Goal: Task Accomplishment & Management: Complete application form

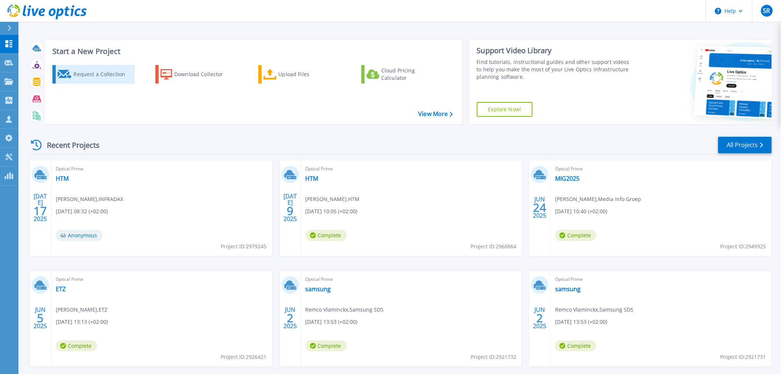
click at [95, 74] on div "Request a Collection" at bounding box center [102, 74] width 59 height 15
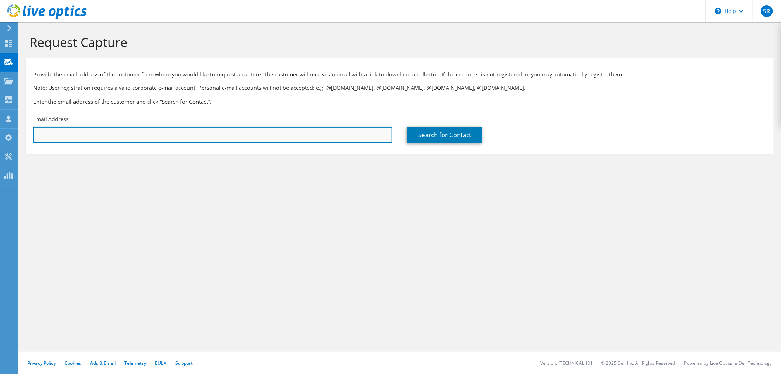
click at [211, 138] on input "text" at bounding box center [212, 135] width 359 height 16
type input "m"
click at [238, 135] on input "text" at bounding box center [212, 135] width 359 height 16
paste input "willemse.m@tkppensioen.nl"
type input "willemse.m@tkppensioen.nl"
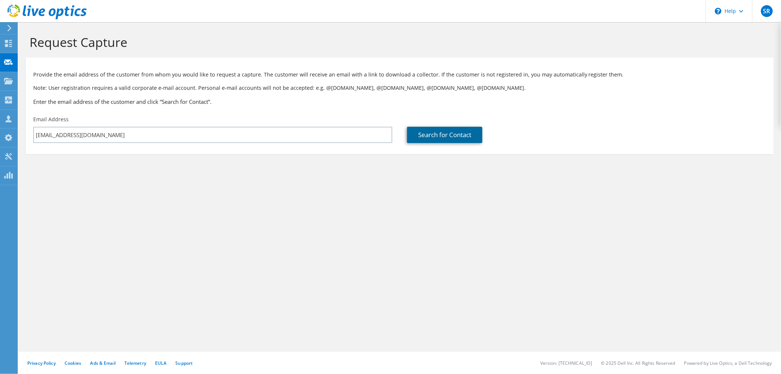
click at [427, 134] on link "Search for Contact" at bounding box center [444, 135] width 75 height 16
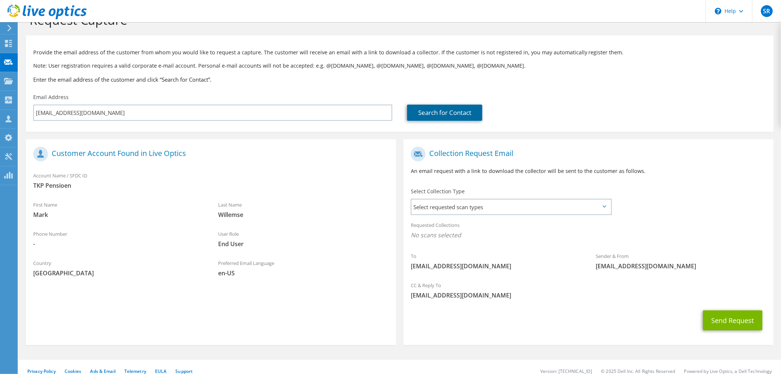
scroll to position [31, 0]
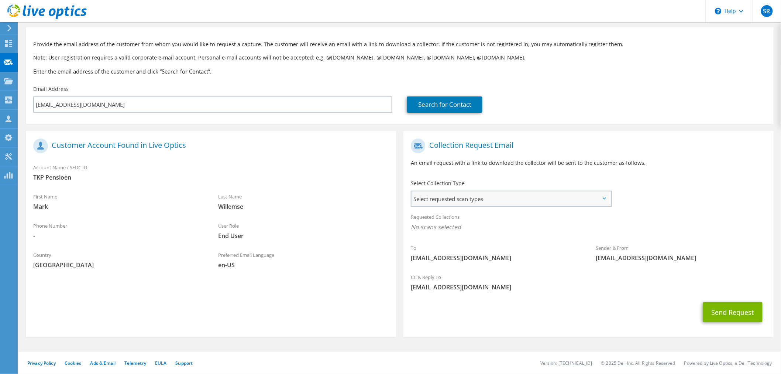
click at [429, 198] on span "Select requested scan types" at bounding box center [511, 198] width 199 height 15
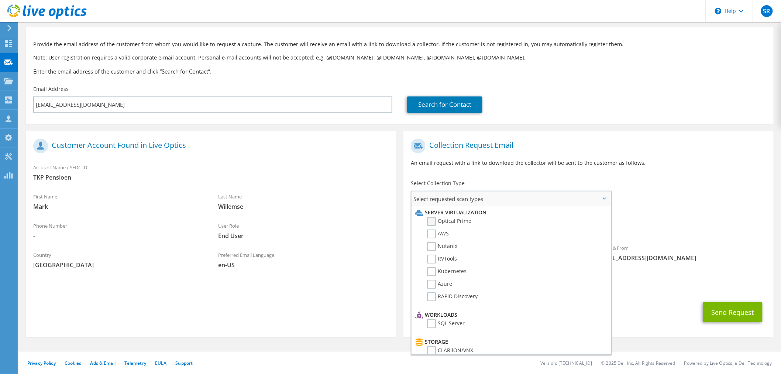
click at [431, 220] on label "Optical Prime" at bounding box center [449, 221] width 44 height 9
click at [0, 0] on input "Optical Prime" at bounding box center [0, 0] width 0 height 0
click at [732, 316] on button "Send Request" at bounding box center [732, 314] width 59 height 20
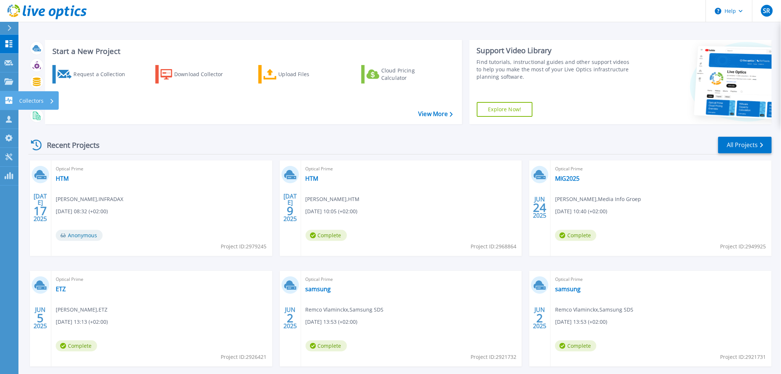
click at [11, 99] on icon at bounding box center [9, 100] width 7 height 7
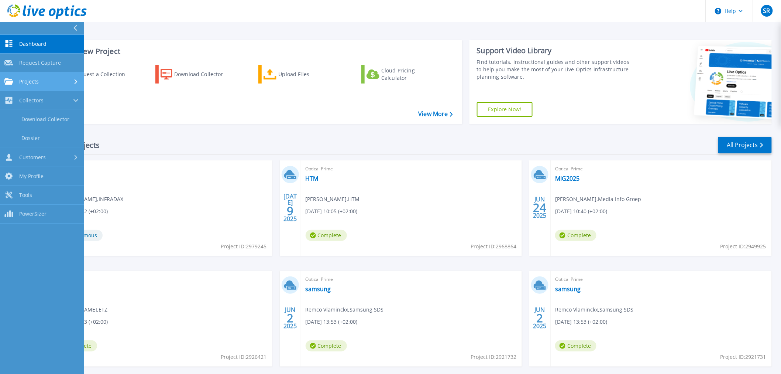
click at [25, 83] on span "Projects" at bounding box center [29, 81] width 20 height 7
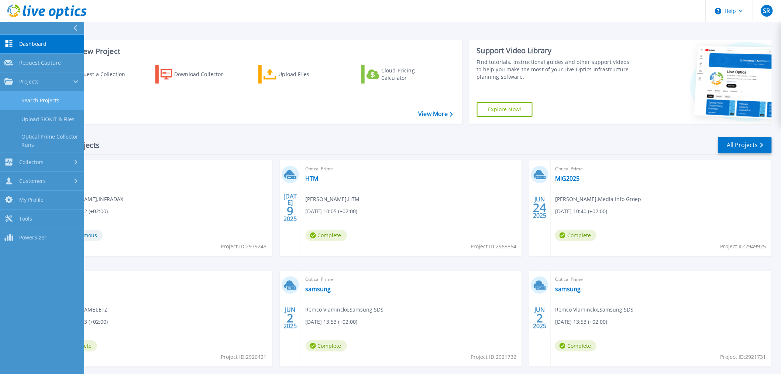
click at [31, 100] on link "Search Projects" at bounding box center [42, 100] width 84 height 19
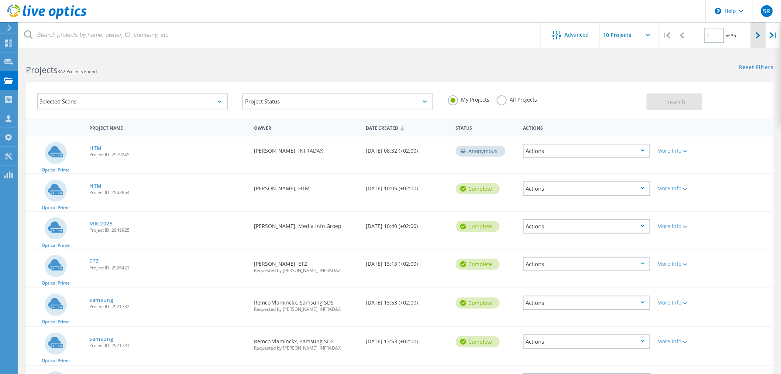
click at [756, 36] on icon at bounding box center [758, 35] width 4 height 6
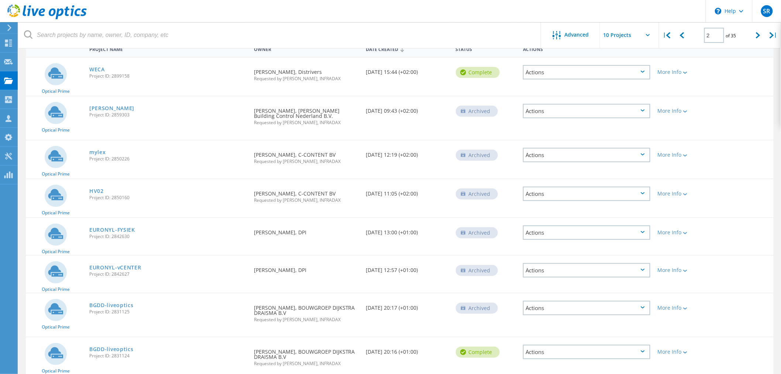
scroll to position [64, 0]
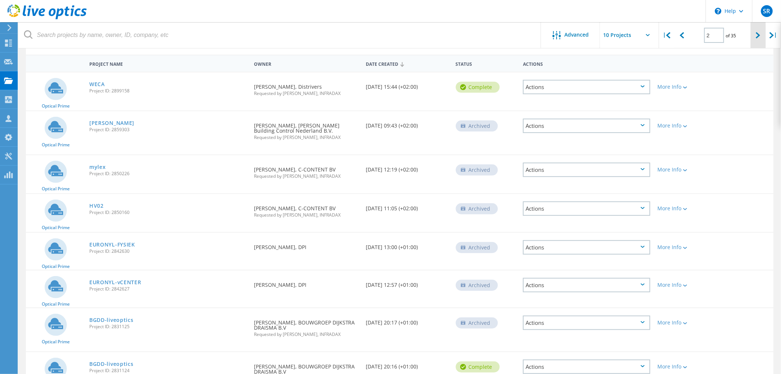
click at [756, 34] on icon at bounding box center [758, 35] width 4 height 6
type input "3"
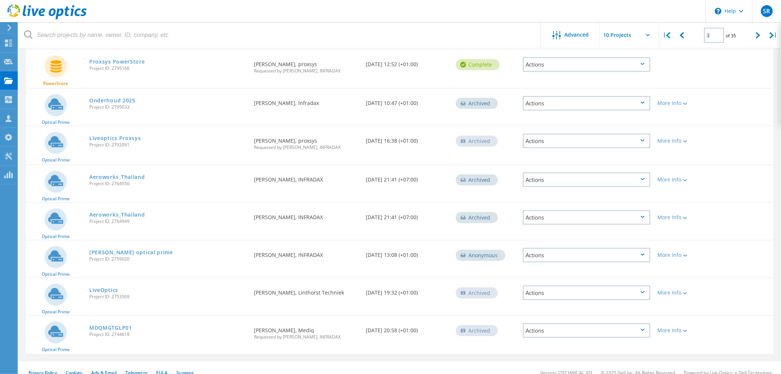
scroll to position [0, 0]
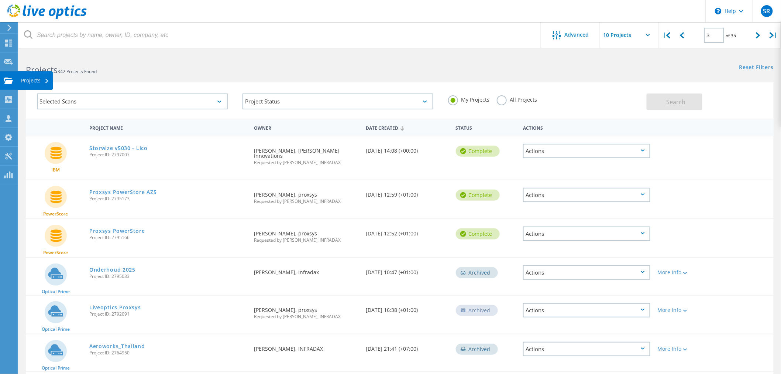
click at [24, 75] on div "Projects" at bounding box center [34, 80] width 35 height 18
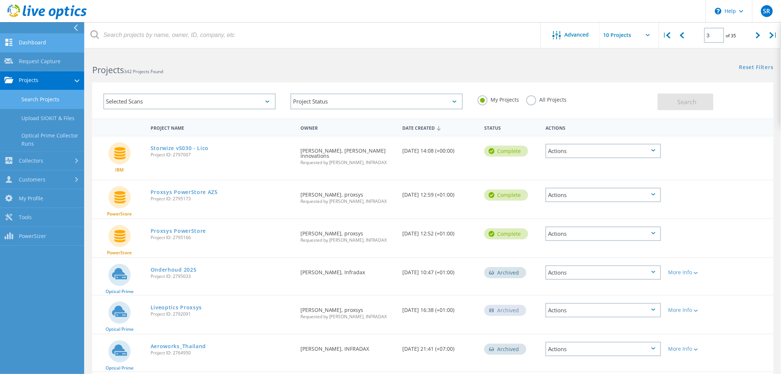
click at [28, 42] on link "Dashboard" at bounding box center [42, 43] width 84 height 19
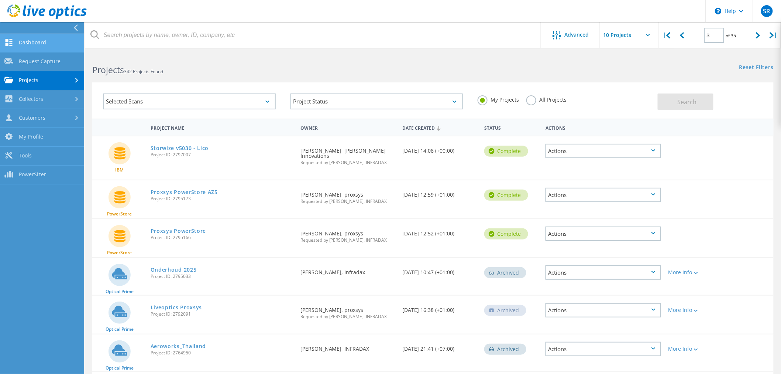
click at [31, 44] on link "Dashboard" at bounding box center [42, 43] width 84 height 19
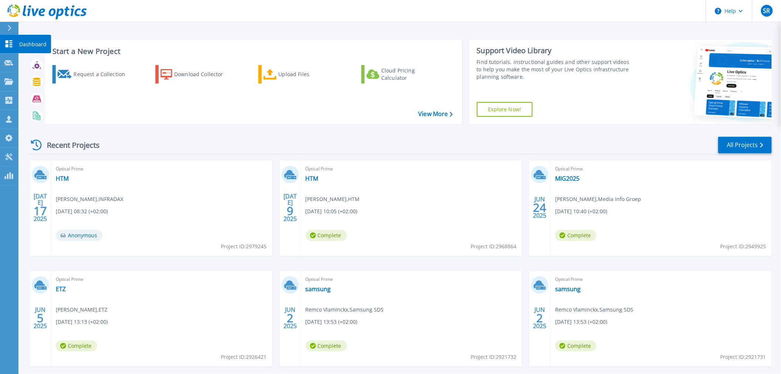
click at [10, 45] on icon at bounding box center [9, 43] width 7 height 7
click at [5, 39] on link "Dashboard Dashboard" at bounding box center [9, 44] width 18 height 19
